Goal: Register for event/course

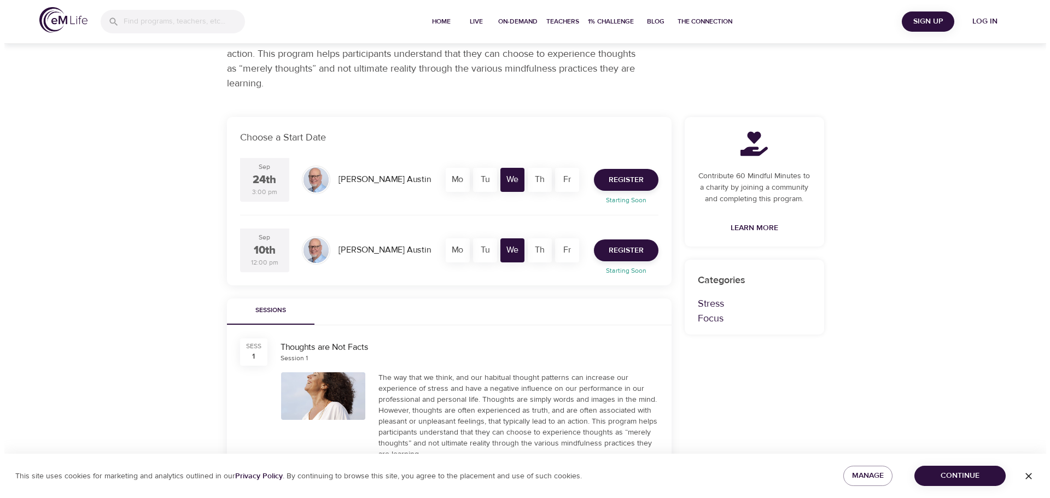
scroll to position [164, 0]
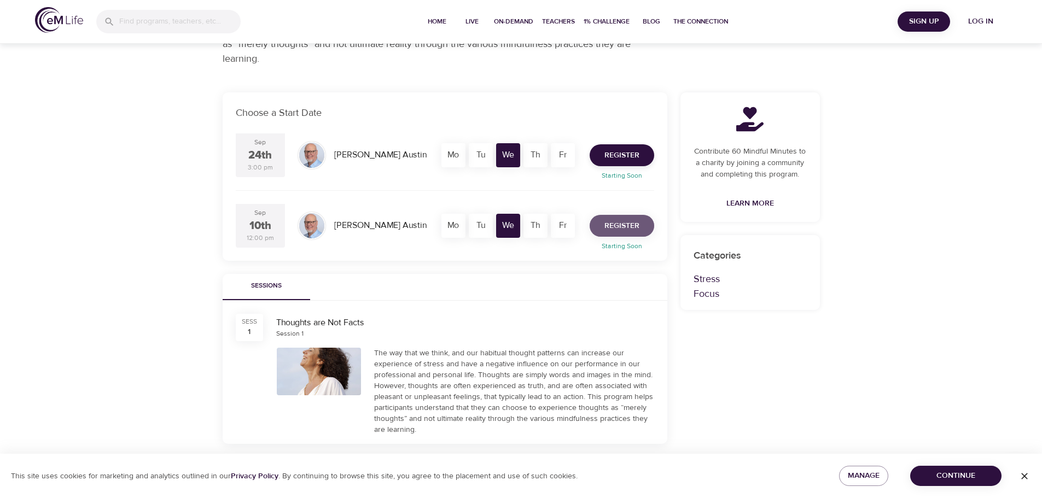
click at [629, 229] on span "Register" at bounding box center [621, 226] width 35 height 14
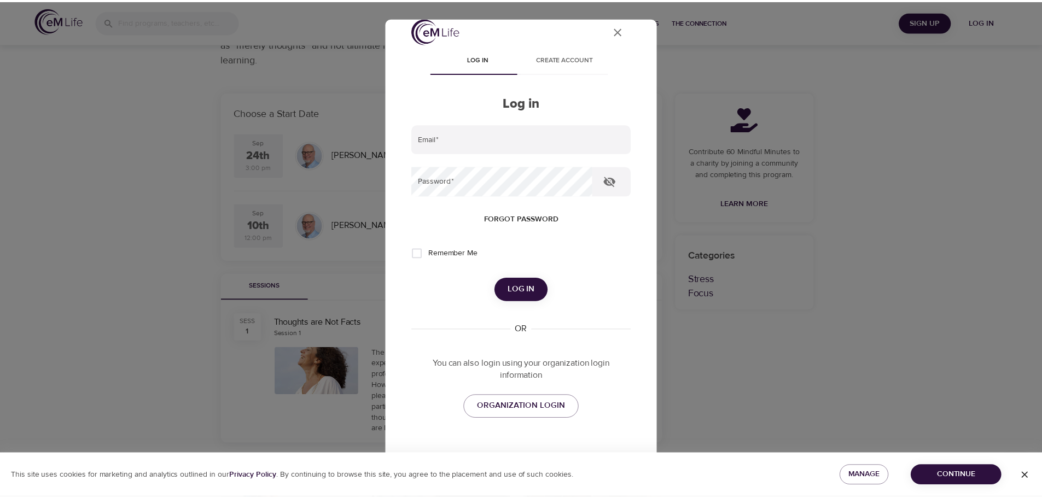
scroll to position [0, 0]
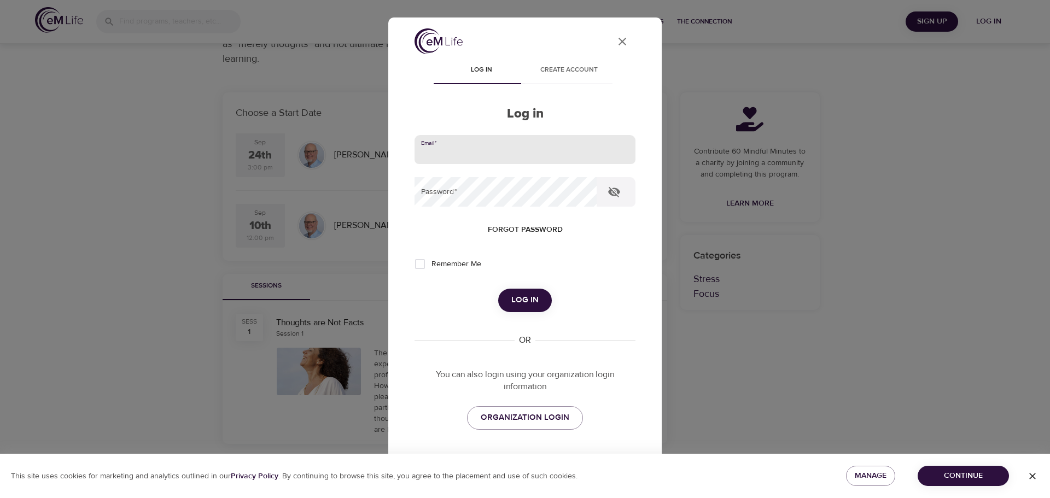
click at [436, 151] on input "email" at bounding box center [524, 150] width 221 height 30
type input "[EMAIL_ADDRESS][US_STATE][DOMAIN_NAME]"
click at [498, 289] on button "Log in" at bounding box center [525, 300] width 54 height 23
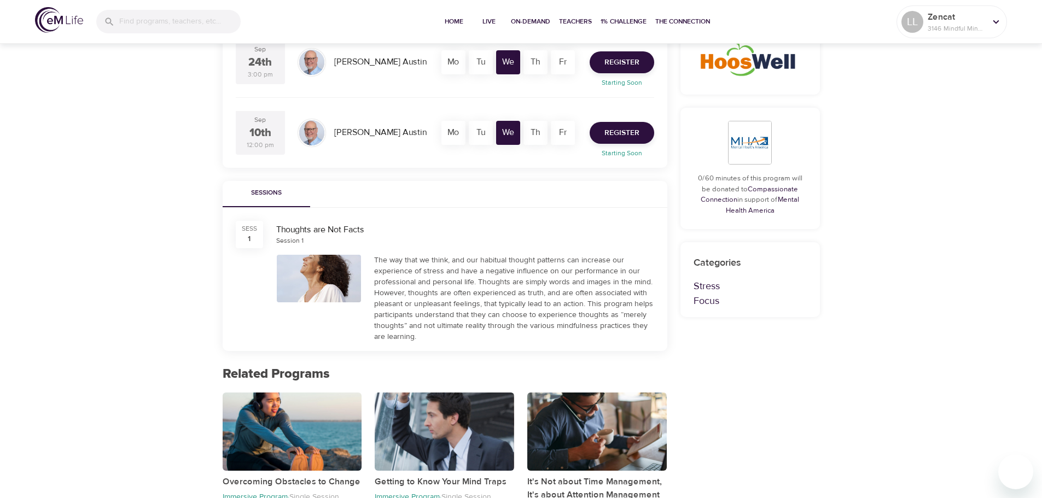
scroll to position [109, 0]
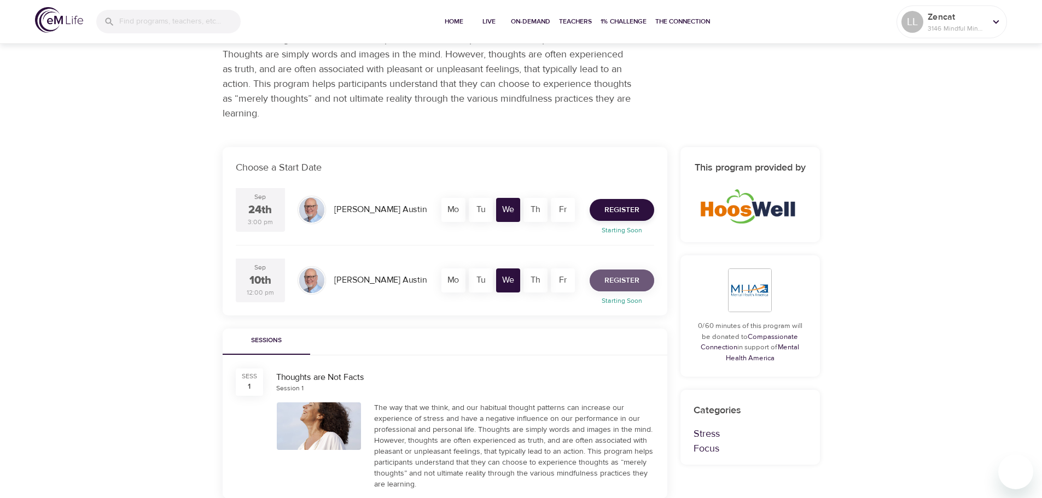
click at [619, 281] on span "Register" at bounding box center [621, 281] width 35 height 14
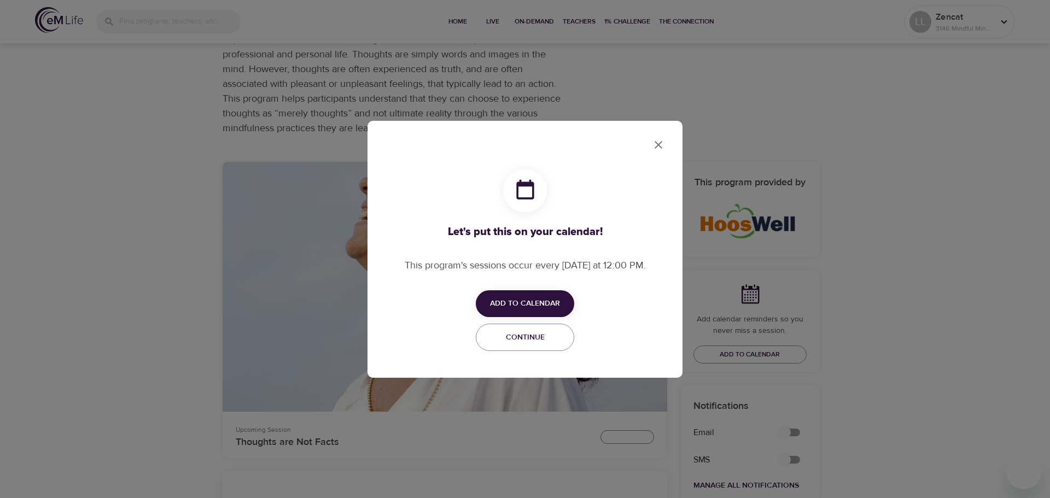
checkbox input "true"
click at [644, 141] on div "Let's put this on your calendar! This program's sessions occur every [DATE] at …" at bounding box center [524, 249] width 293 height 235
click at [660, 144] on icon "close" at bounding box center [658, 144] width 13 height 13
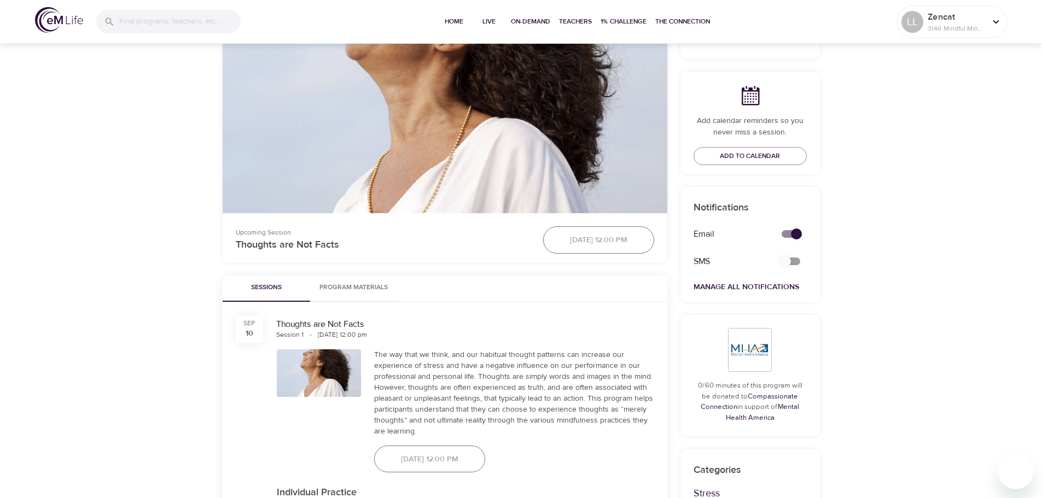
scroll to position [306, 0]
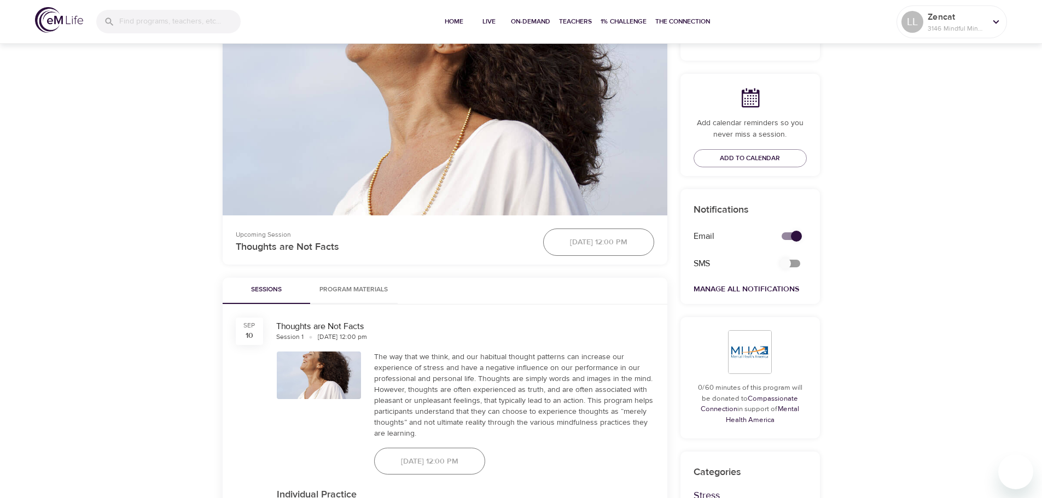
click at [459, 464] on div "[DATE] 12:00 pm" at bounding box center [429, 461] width 124 height 40
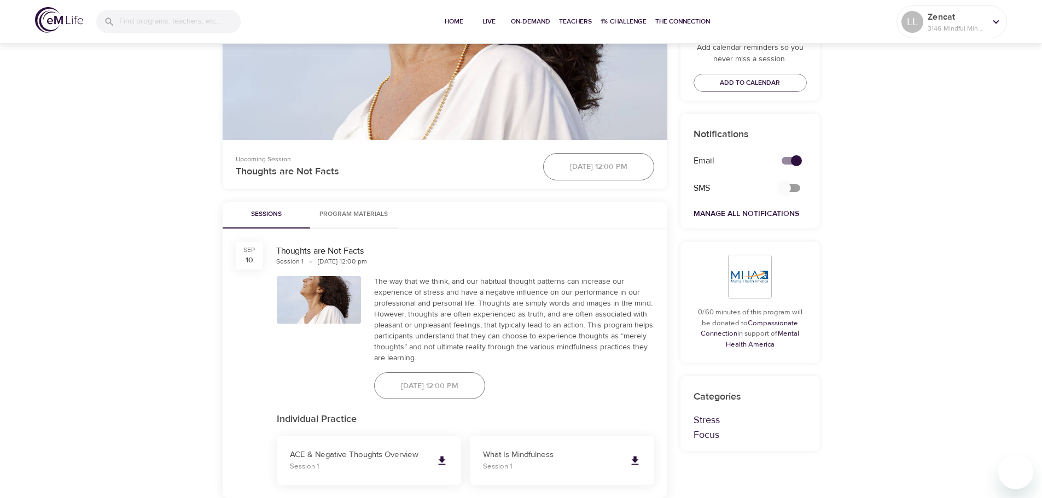
scroll to position [360, 0]
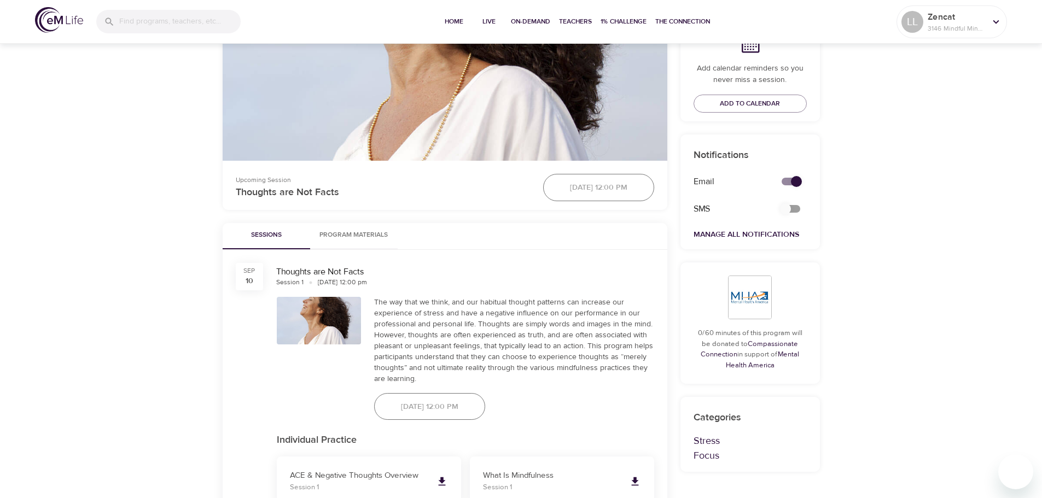
click at [351, 234] on span "Program Materials" at bounding box center [354, 235] width 74 height 11
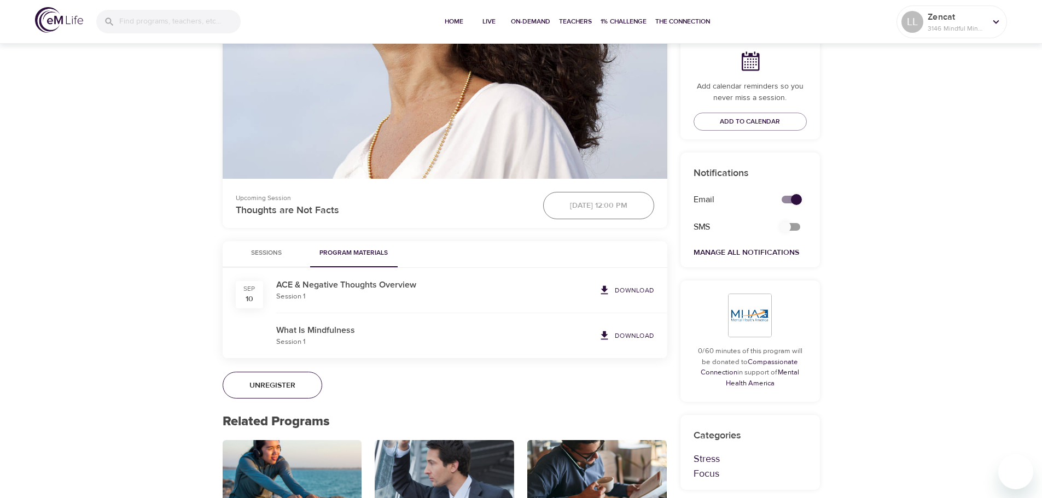
scroll to position [346, 0]
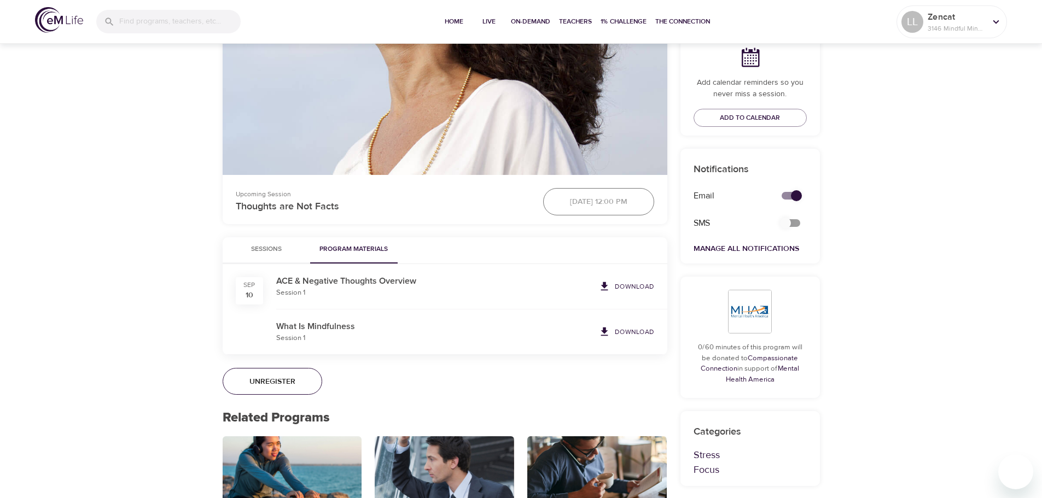
click at [260, 249] on span "Sessions" at bounding box center [266, 249] width 74 height 11
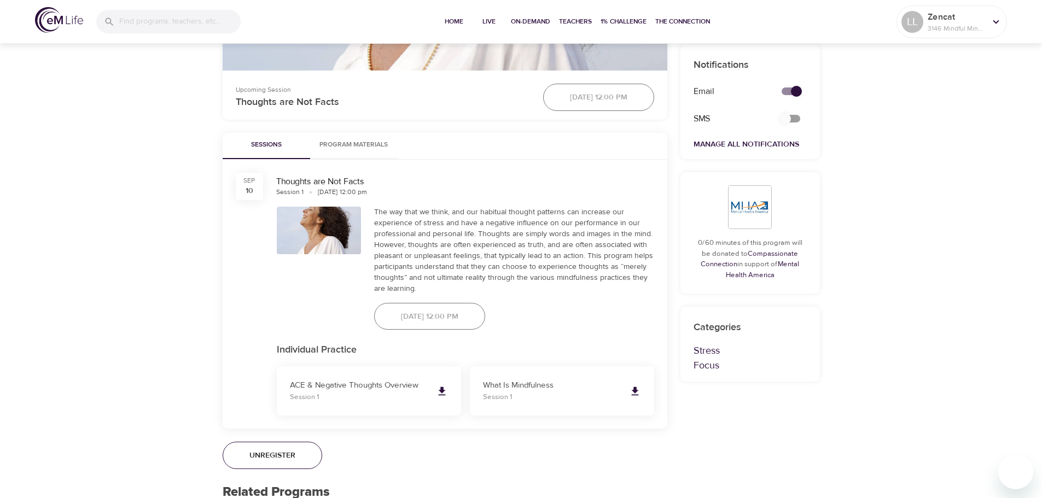
scroll to position [565, 0]
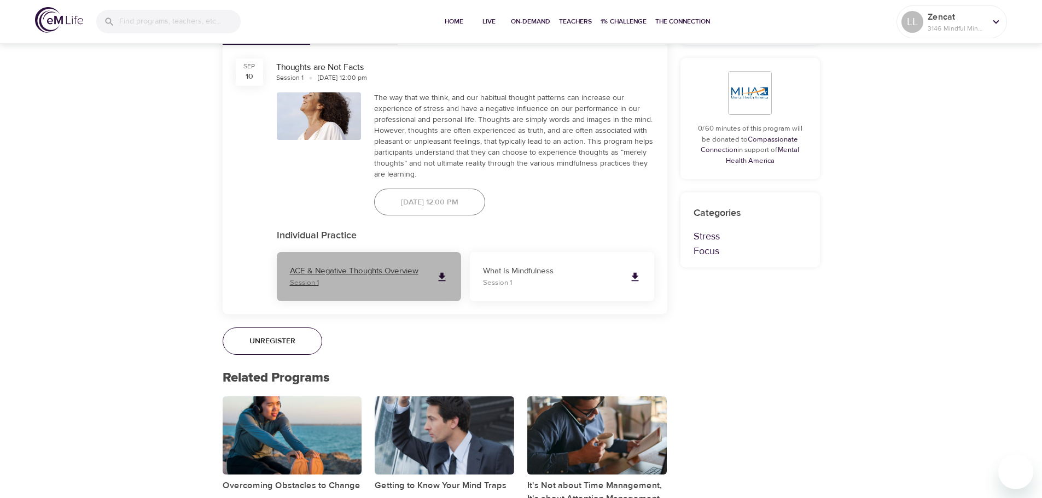
click at [346, 275] on p "ACE & Negative Thoughts Overview" at bounding box center [358, 271] width 137 height 13
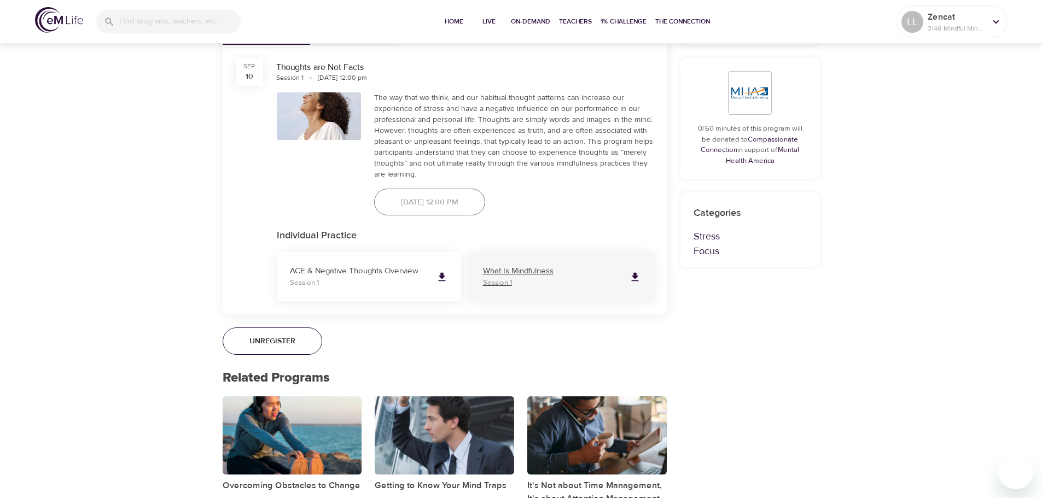
click at [638, 278] on icon at bounding box center [635, 277] width 12 height 12
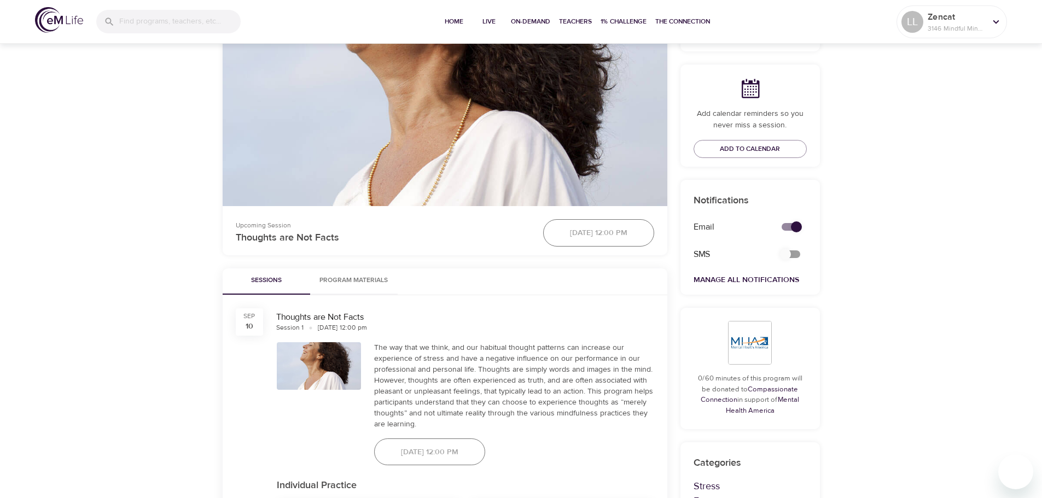
scroll to position [306, 0]
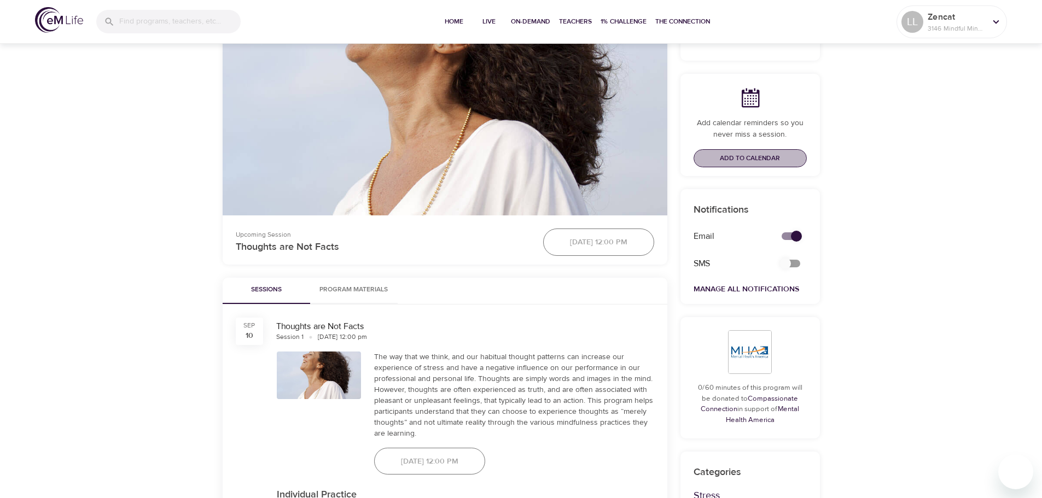
click at [748, 155] on span "Add to Calendar" at bounding box center [750, 158] width 60 height 11
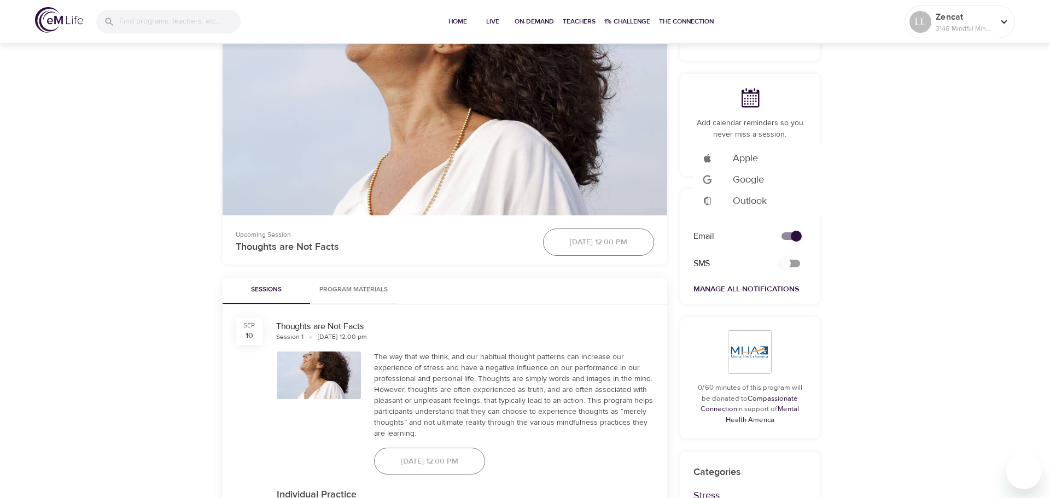
click at [743, 202] on span "Outlook" at bounding box center [750, 201] width 34 height 15
click at [457, 20] on div at bounding box center [525, 249] width 1050 height 498
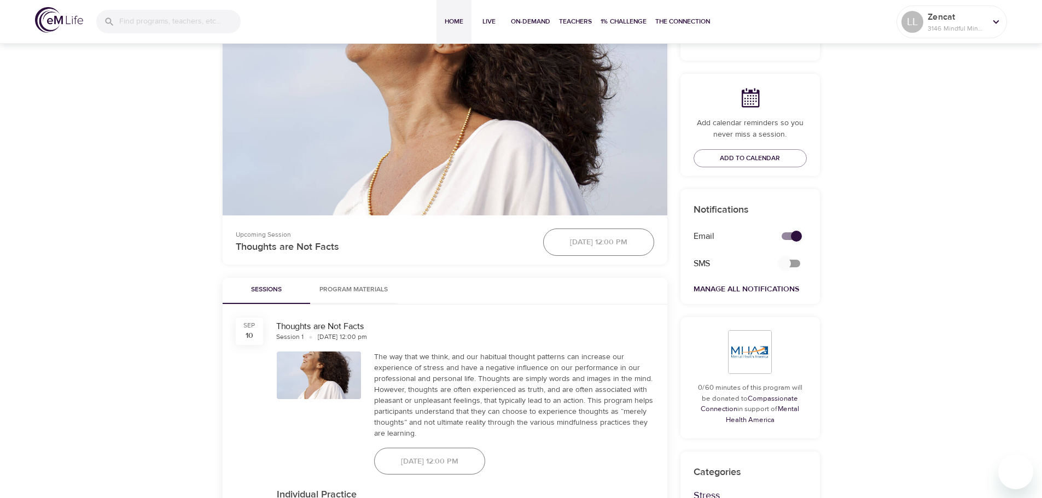
click at [451, 19] on span "Home" at bounding box center [454, 21] width 26 height 11
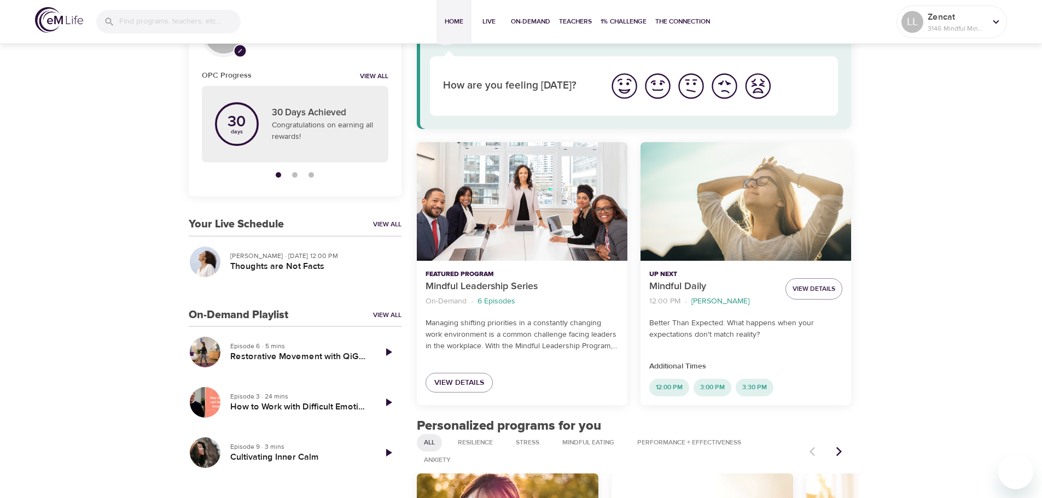
scroll to position [164, 0]
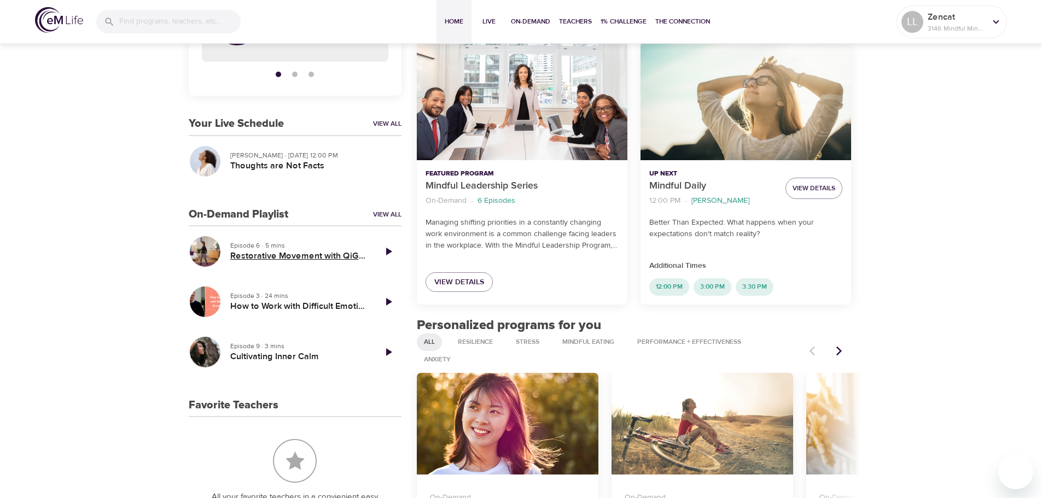
click at [287, 258] on h5 "Restorative Movement with QiGong" at bounding box center [298, 255] width 136 height 11
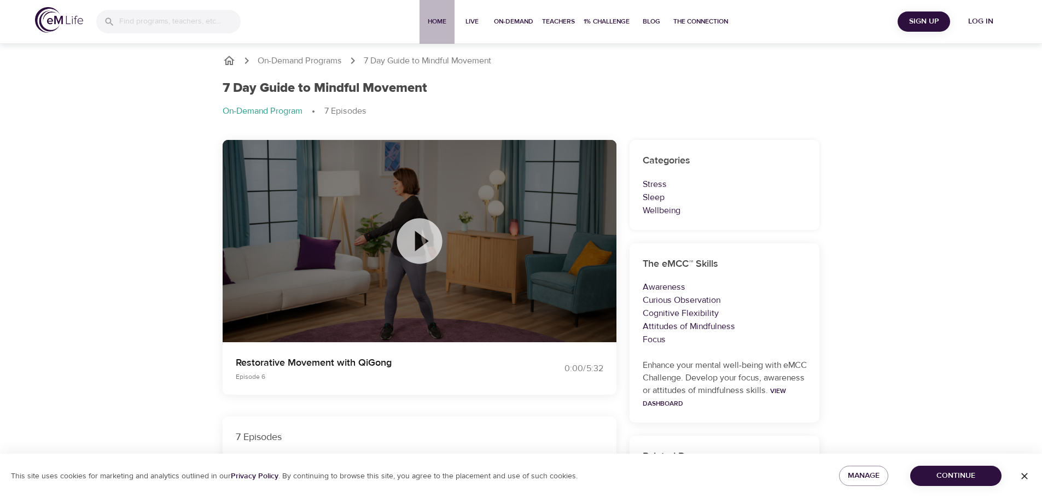
drag, startPoint x: 436, startPoint y: 24, endPoint x: 422, endPoint y: 48, distance: 27.9
click at [435, 24] on span "Home" at bounding box center [437, 21] width 26 height 11
